Goal: Information Seeking & Learning: Learn about a topic

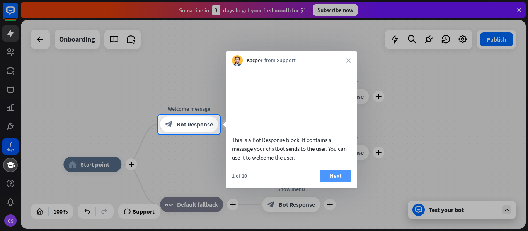
click at [335, 182] on button "Next" at bounding box center [335, 176] width 31 height 12
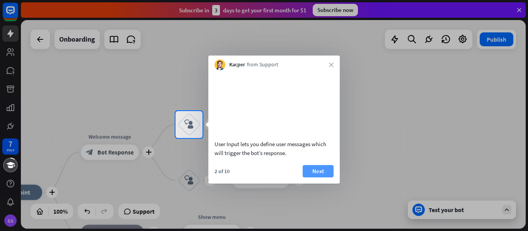
click at [309, 178] on button "Next" at bounding box center [317, 171] width 31 height 12
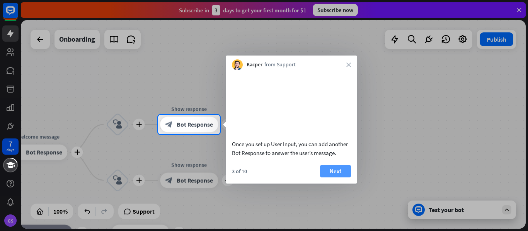
click at [330, 178] on button "Next" at bounding box center [335, 171] width 31 height 12
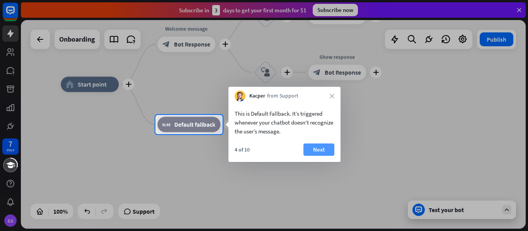
click at [320, 151] on button "Next" at bounding box center [318, 150] width 31 height 12
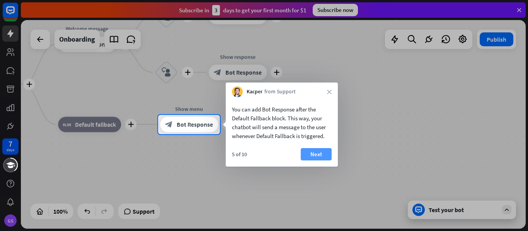
click at [321, 151] on button "Next" at bounding box center [315, 154] width 31 height 12
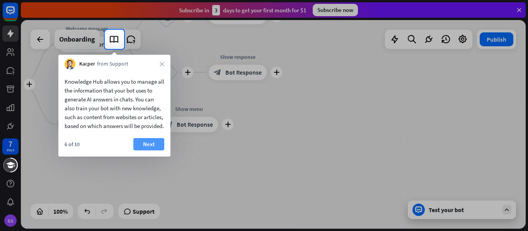
click at [154, 151] on button "Next" at bounding box center [148, 144] width 31 height 12
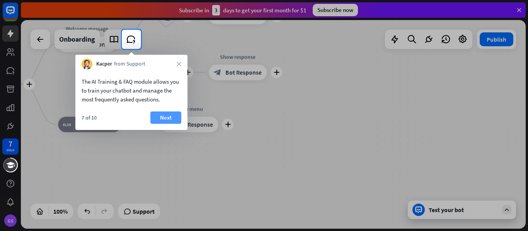
click at [166, 119] on button "Next" at bounding box center [165, 118] width 31 height 12
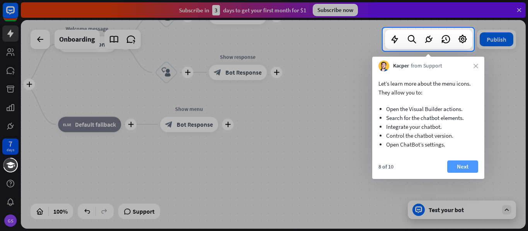
click at [466, 165] on button "Next" at bounding box center [462, 167] width 31 height 12
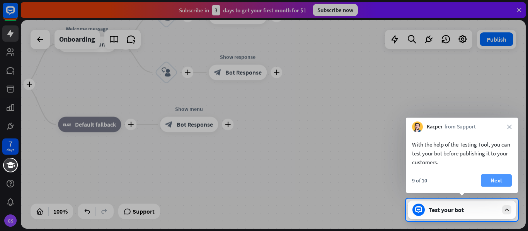
click at [485, 176] on button "Next" at bounding box center [495, 181] width 31 height 12
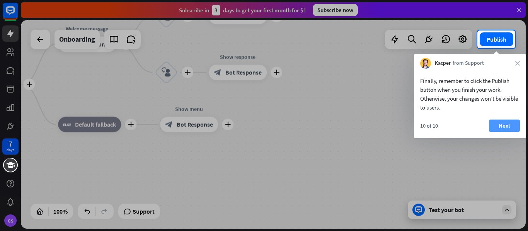
click at [504, 121] on button "Next" at bounding box center [504, 126] width 31 height 12
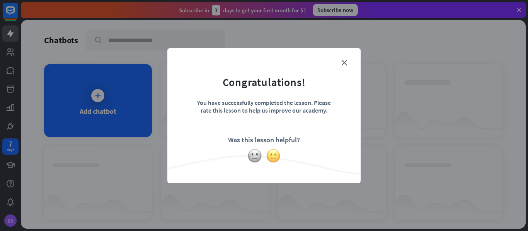
click at [271, 153] on img at bounding box center [273, 156] width 15 height 15
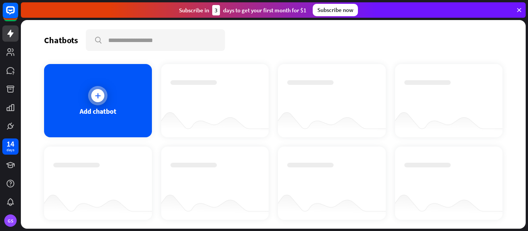
click at [95, 95] on icon at bounding box center [98, 96] width 8 height 8
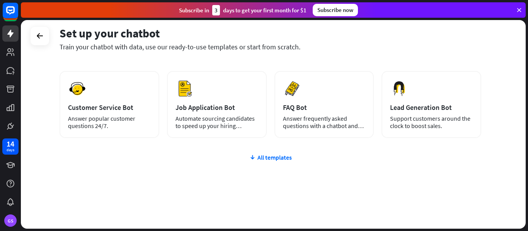
scroll to position [110, 0]
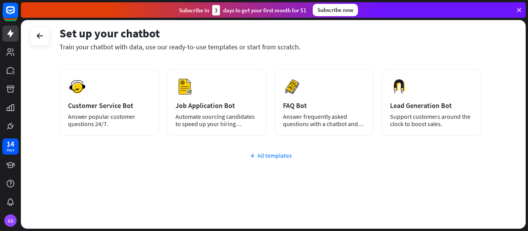
click at [282, 159] on div "All templates" at bounding box center [269, 156] width 421 height 8
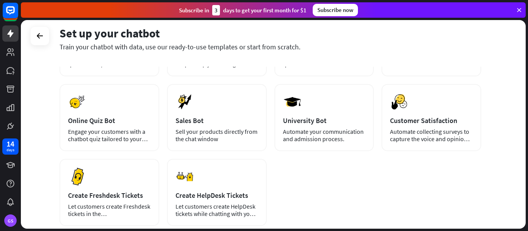
scroll to position [222, 0]
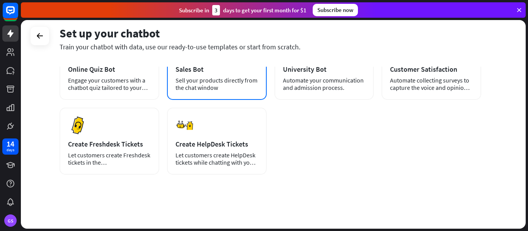
click at [205, 76] on div "Preview Sales Bot Sell your products directly from the chat window" at bounding box center [217, 66] width 100 height 67
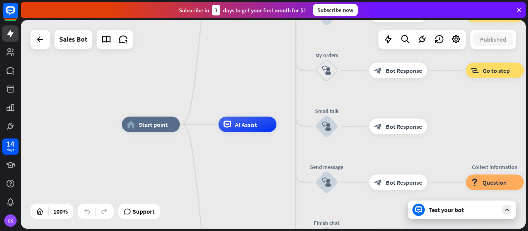
click at [450, 211] on div "Test your bot" at bounding box center [463, 210] width 70 height 8
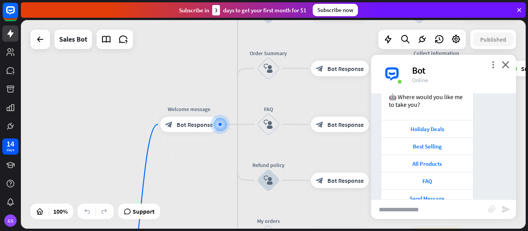
scroll to position [86, 0]
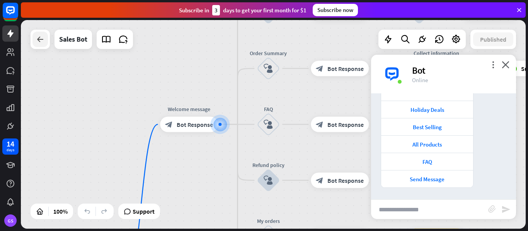
click at [38, 39] on icon at bounding box center [40, 39] width 9 height 9
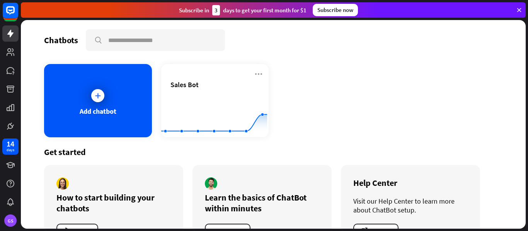
click at [518, 8] on icon at bounding box center [518, 10] width 7 height 7
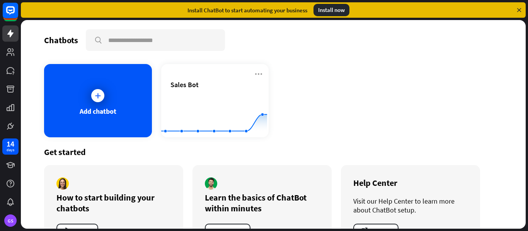
click at [518, 8] on icon at bounding box center [518, 10] width 7 height 7
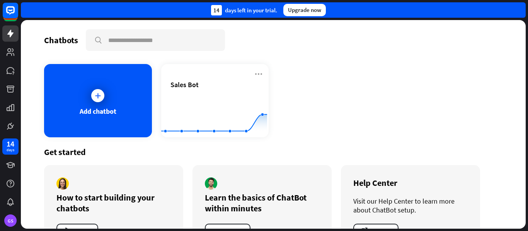
click at [518, 8] on div "14 days left in your trial. Upgrade now" at bounding box center [273, 9] width 504 height 15
click at [10, 32] on icon at bounding box center [10, 34] width 6 height 8
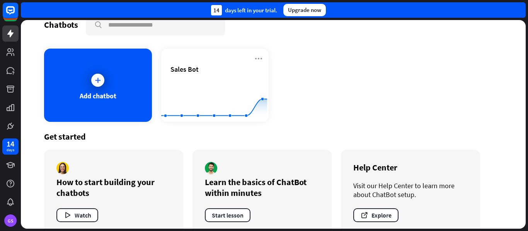
scroll to position [31, 0]
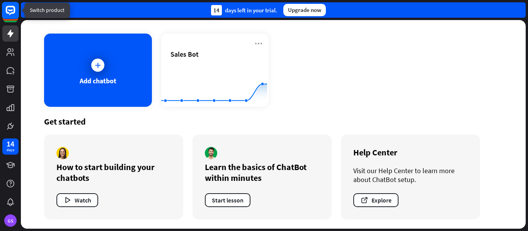
click at [7, 10] on icon at bounding box center [10, 10] width 9 height 9
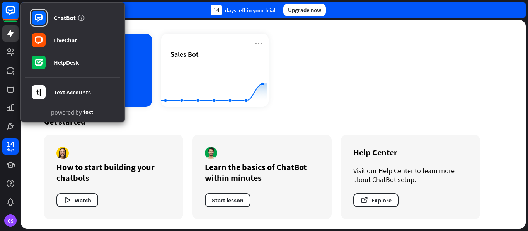
click at [7, 10] on icon at bounding box center [10, 10] width 9 height 9
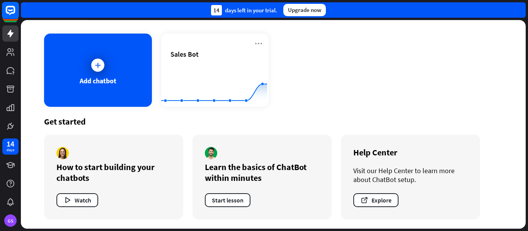
click at [7, 10] on icon at bounding box center [10, 10] width 9 height 9
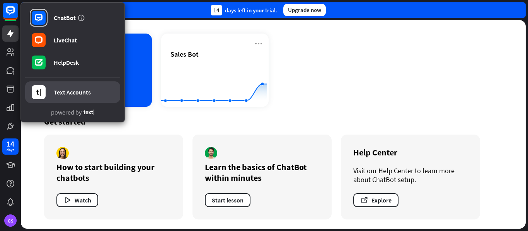
click at [39, 87] on icon at bounding box center [39, 92] width 14 height 14
